Goal: Task Accomplishment & Management: Manage account settings

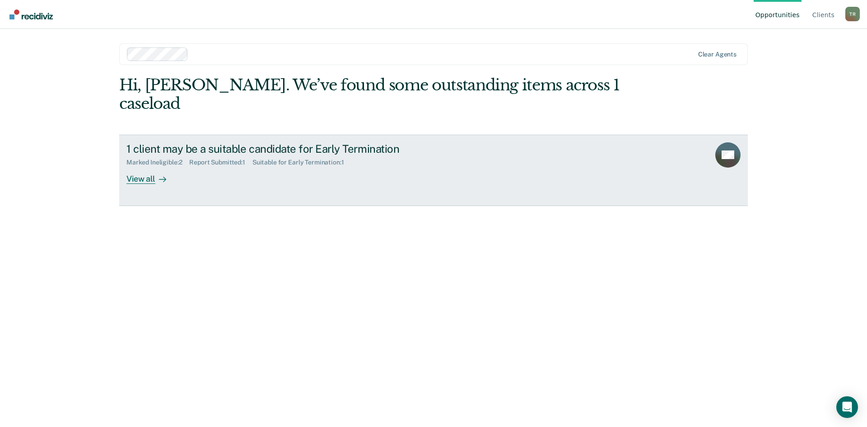
click at [147, 166] on div "View all" at bounding box center [152, 175] width 51 height 18
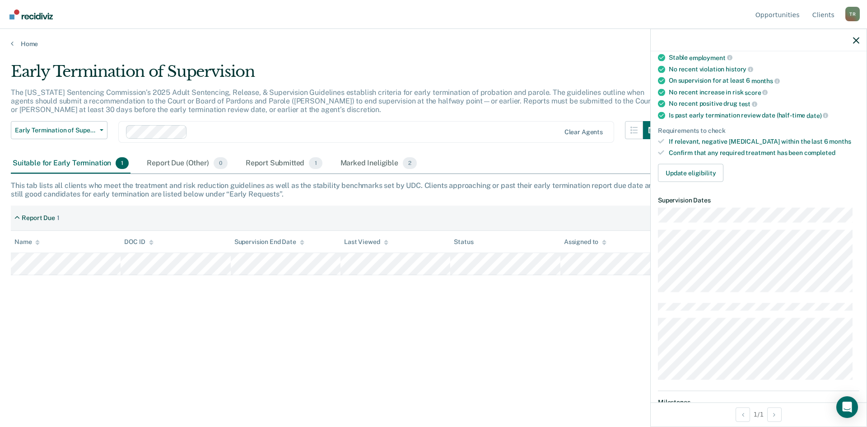
scroll to position [136, 0]
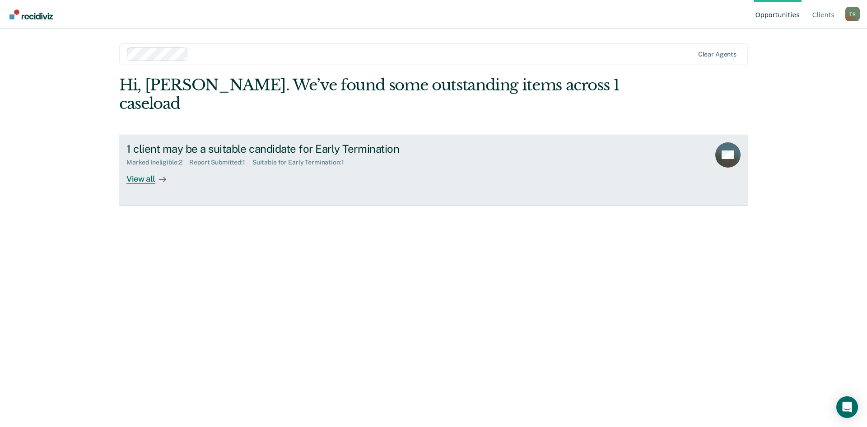
click at [205, 152] on div "1 client may be a suitable candidate for Early Termination Marked Ineligible : …" at bounding box center [296, 163] width 339 height 42
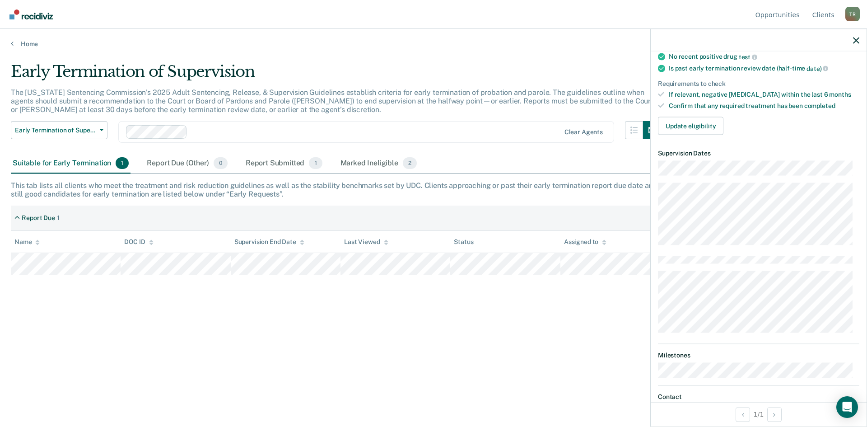
scroll to position [181, 0]
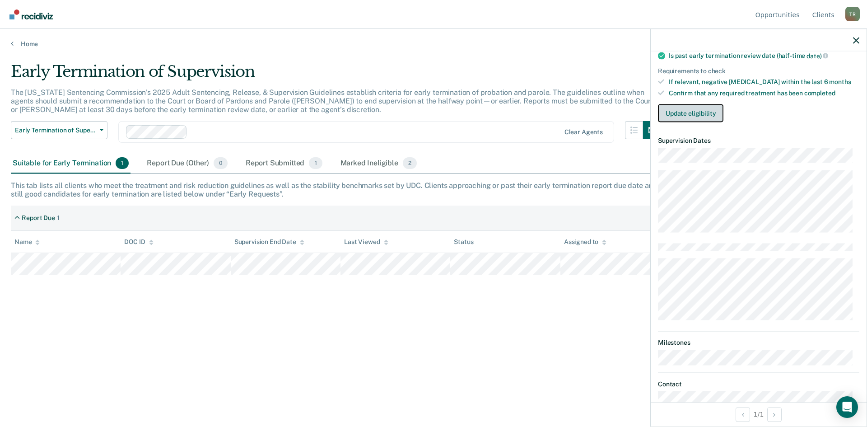
click at [694, 114] on button "Update eligibility" at bounding box center [691, 113] width 66 height 18
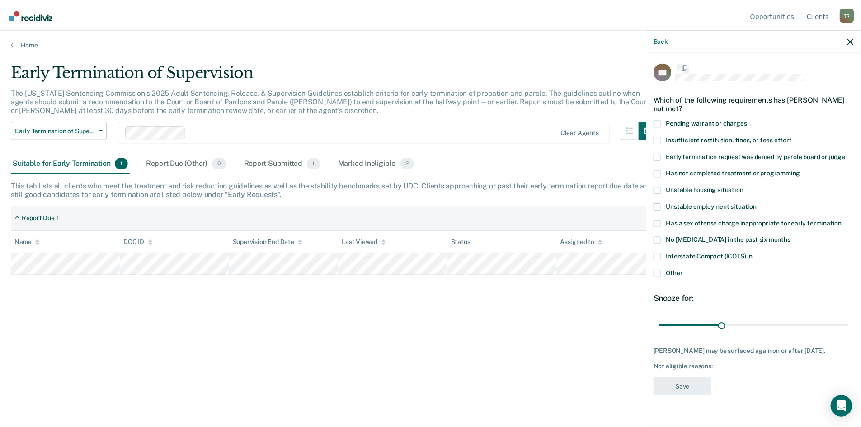
scroll to position [0, 0]
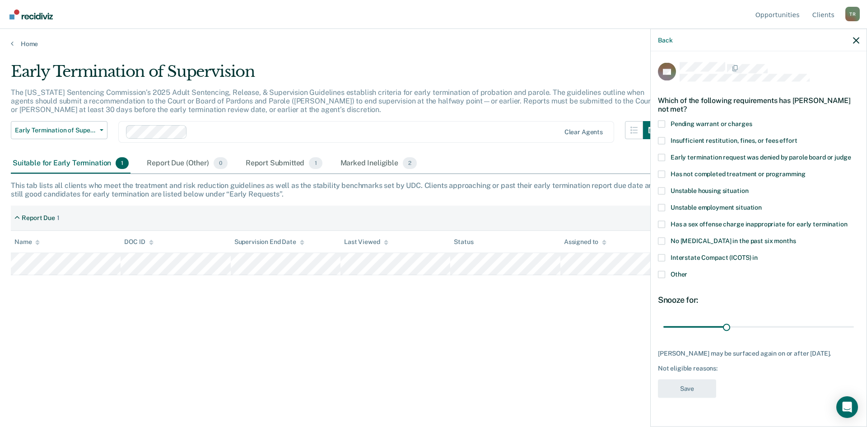
click at [703, 170] on span "Has not completed treatment or programming" at bounding box center [738, 173] width 135 height 7
click at [806, 170] on input "Has not completed treatment or programming" at bounding box center [806, 170] width 0 height 0
drag, startPoint x: 727, startPoint y: 326, endPoint x: 788, endPoint y: 325, distance: 61.9
type input "60"
click at [788, 325] on input "range" at bounding box center [759, 327] width 191 height 16
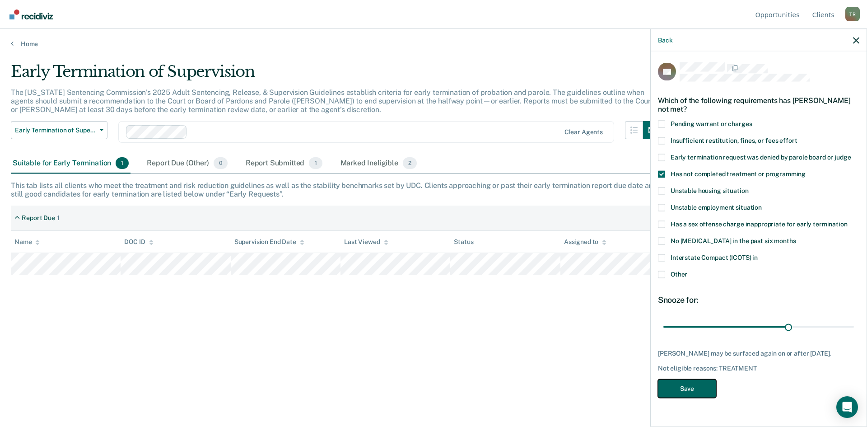
click at [702, 387] on button "Save" at bounding box center [687, 388] width 58 height 19
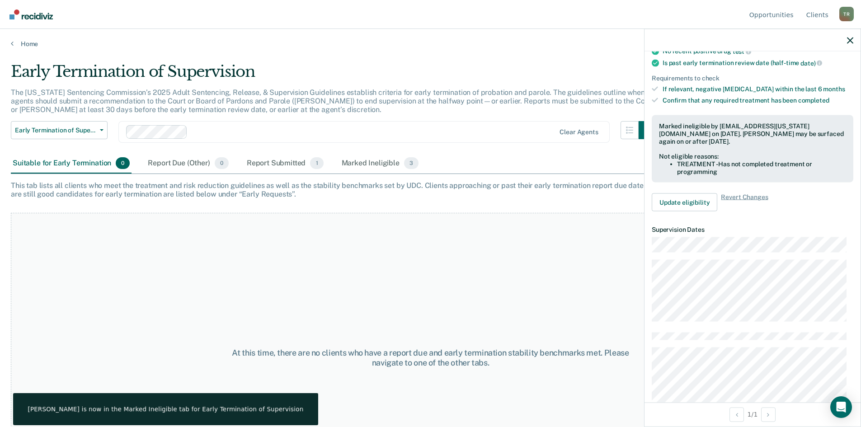
scroll to position [181, 0]
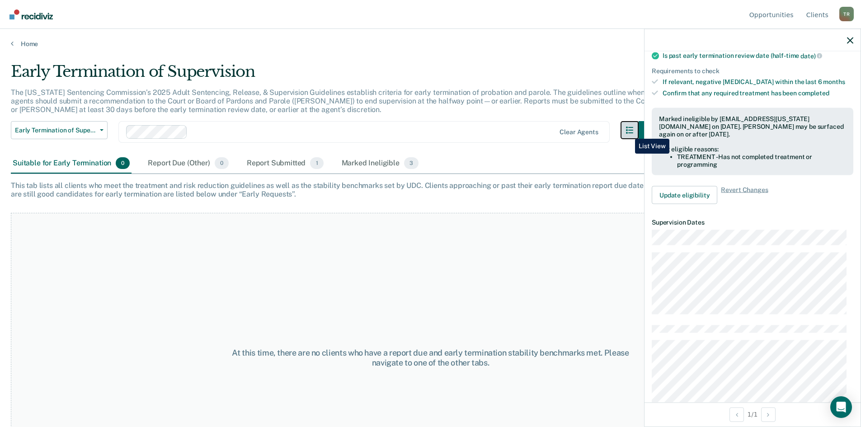
click at [628, 132] on button "button" at bounding box center [629, 130] width 18 height 18
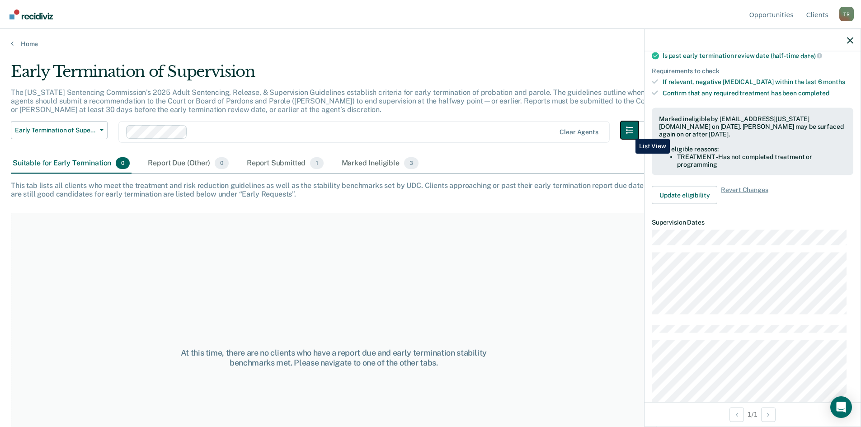
click at [628, 132] on button "button" at bounding box center [629, 130] width 18 height 18
click at [816, 14] on link "Client s" at bounding box center [817, 14] width 26 height 29
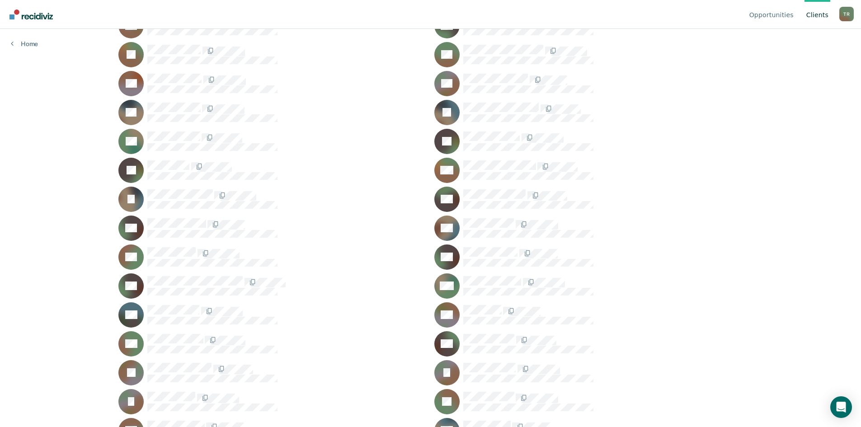
scroll to position [226, 0]
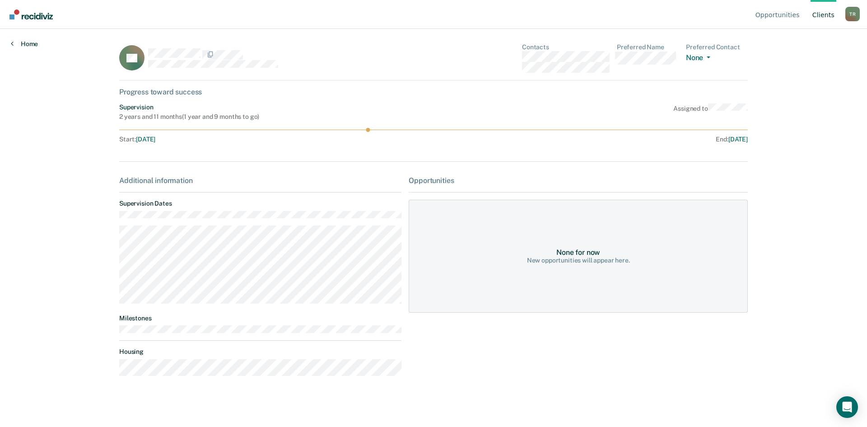
click at [19, 41] on link "Home" at bounding box center [24, 44] width 27 height 8
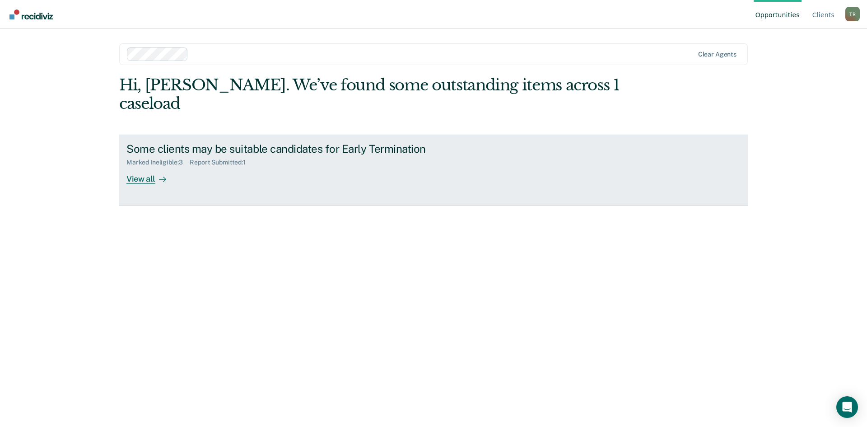
click at [150, 166] on div "View all" at bounding box center [152, 175] width 51 height 18
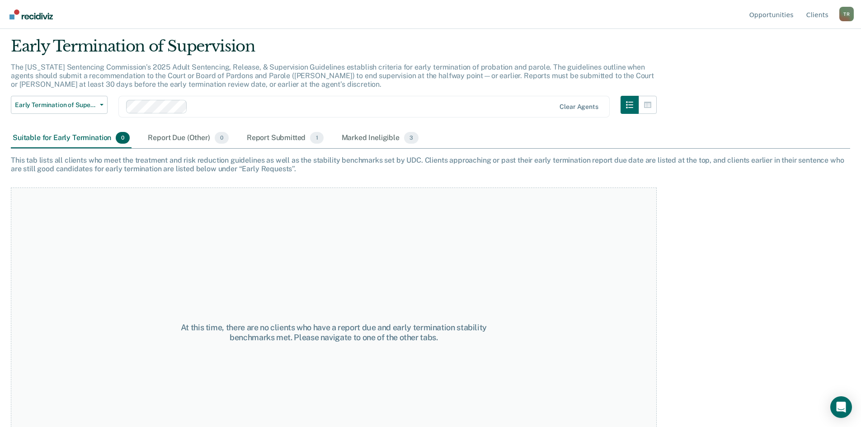
scroll to position [75, 0]
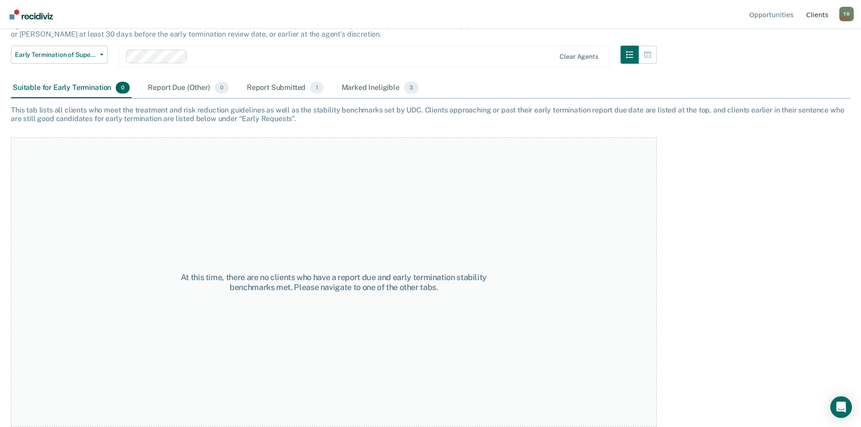
click at [815, 15] on link "Client s" at bounding box center [817, 14] width 26 height 29
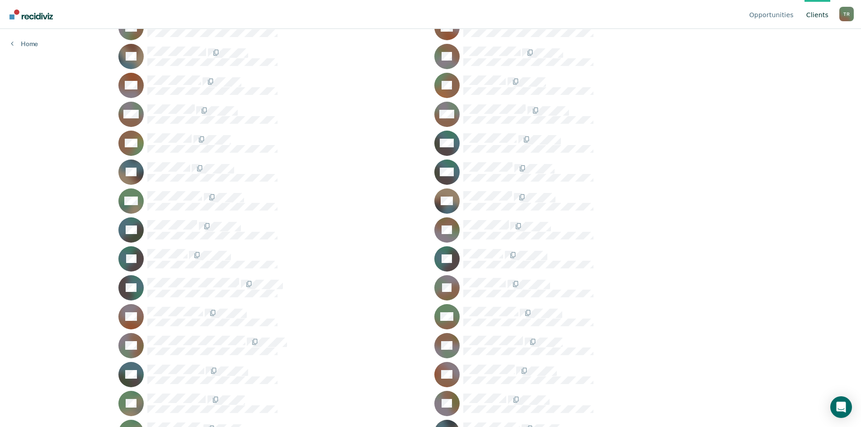
scroll to position [626, 0]
